Goal: Navigation & Orientation: Find specific page/section

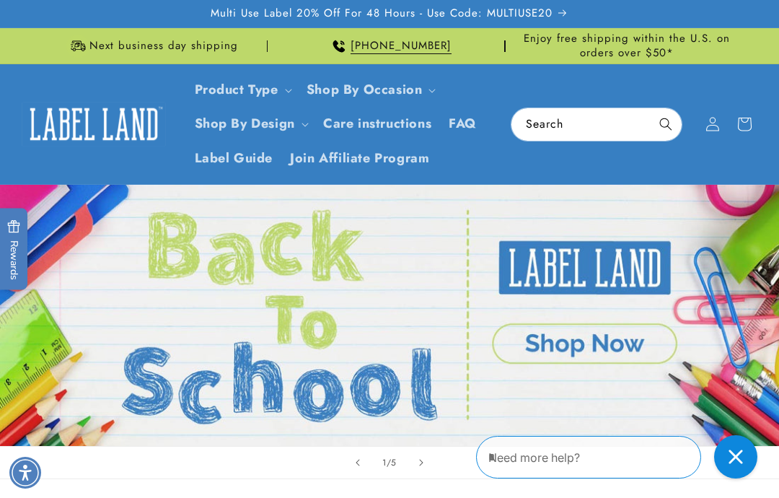
click at [564, 336] on link "Open this option" at bounding box center [389, 315] width 779 height 261
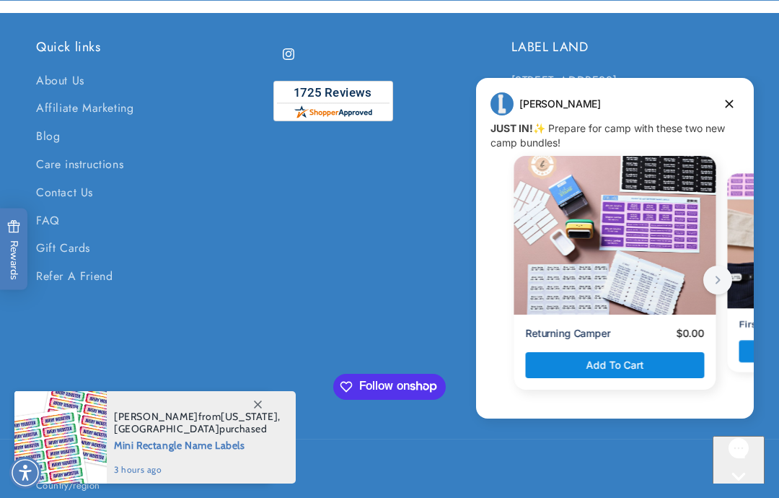
scroll to position [2037, 0]
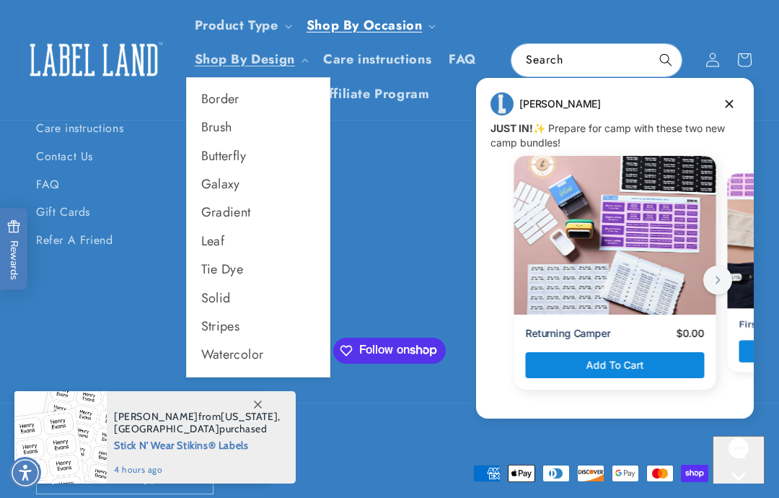
click at [268, 56] on link "Shop By Design" at bounding box center [245, 59] width 100 height 19
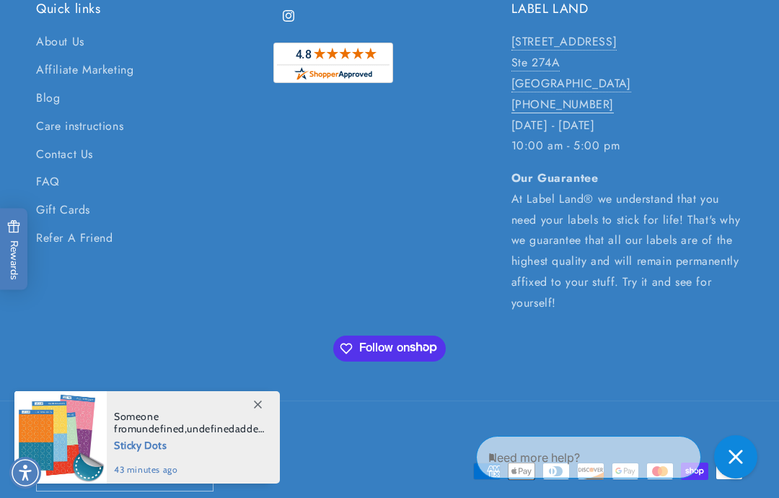
scroll to position [1431, 0]
